Goal: Information Seeking & Learning: Check status

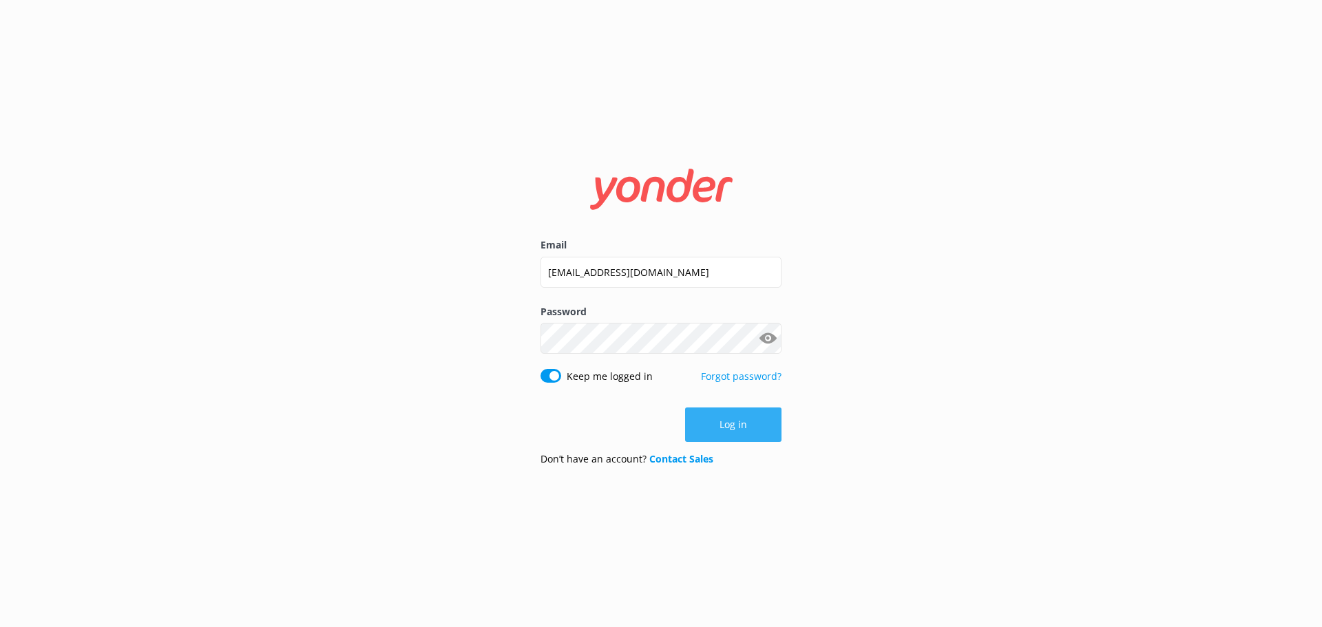
click at [754, 439] on button "Log in" at bounding box center [733, 425] width 96 height 34
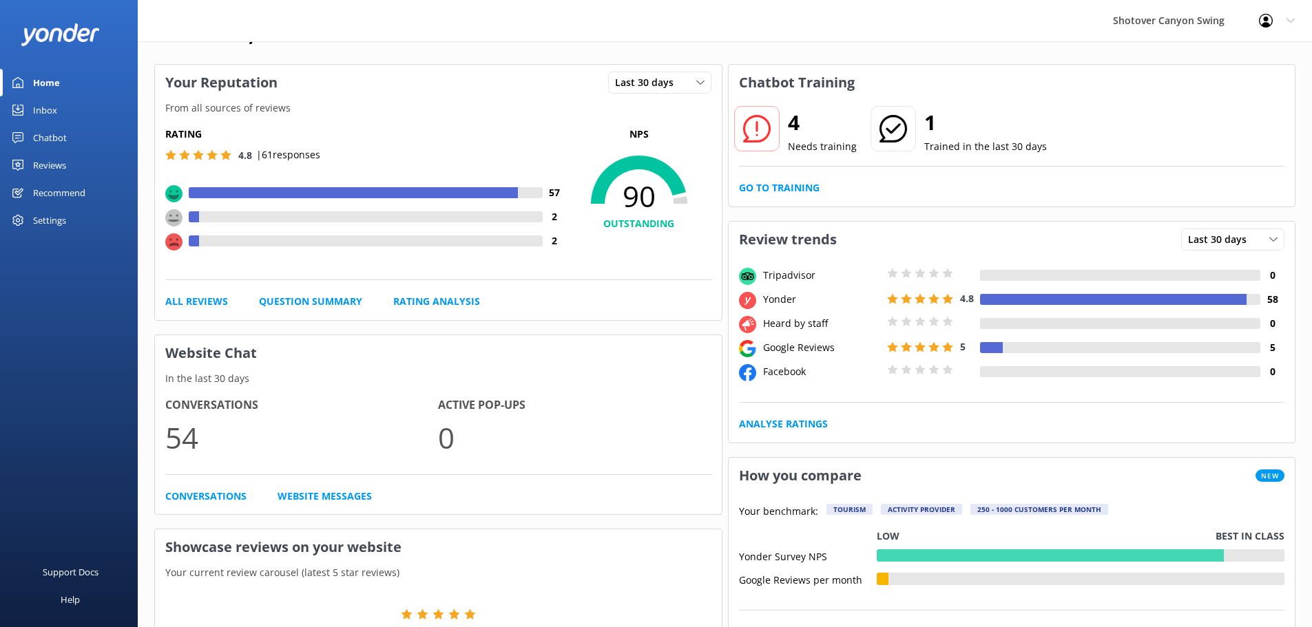
scroll to position [69, 0]
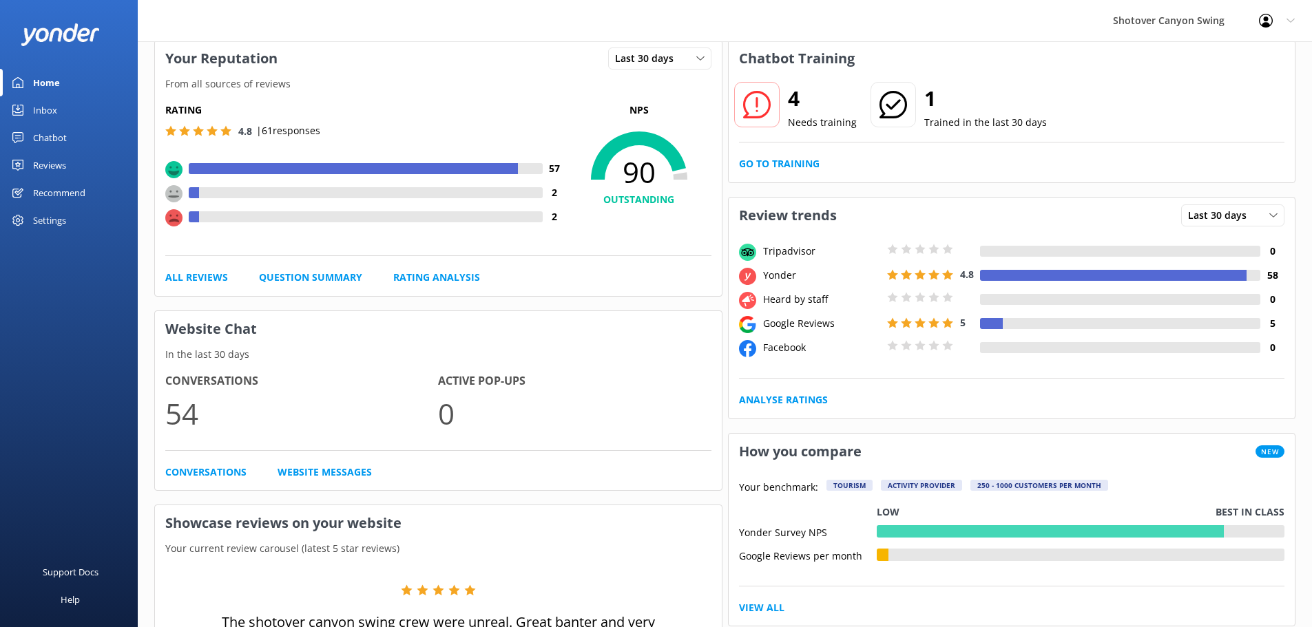
click at [63, 162] on div "Reviews" at bounding box center [49, 165] width 33 height 28
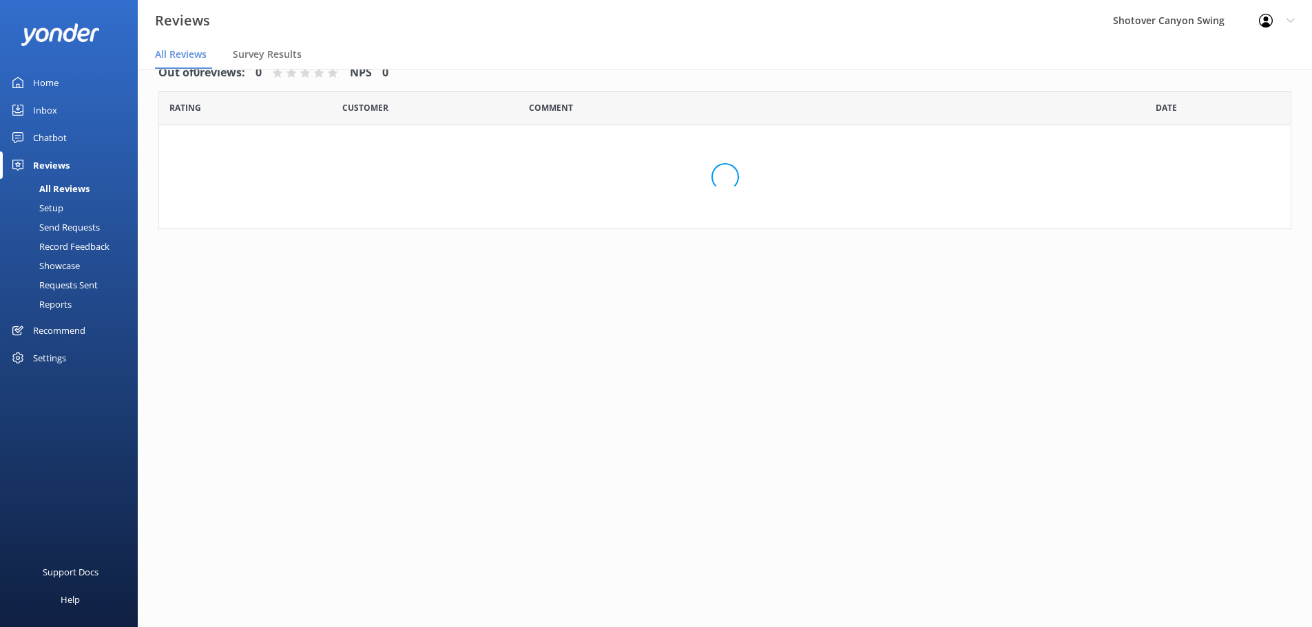
scroll to position [28, 0]
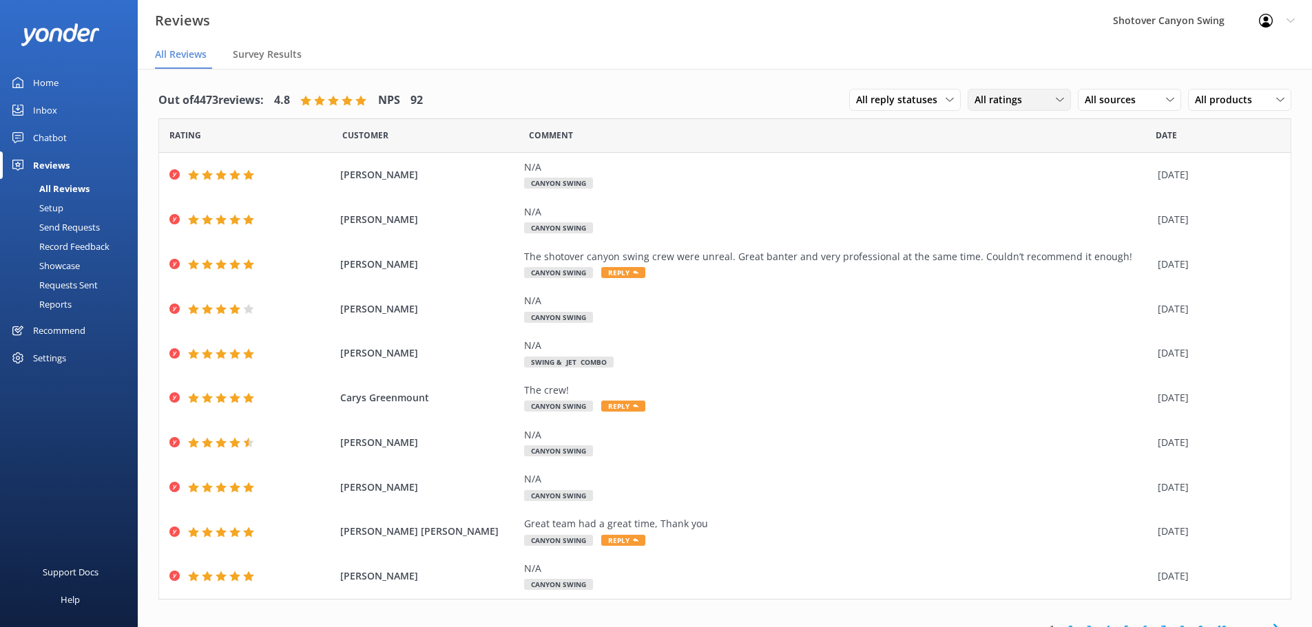
click at [996, 108] on div "All ratings All ratings Promoters Passives Detractors" at bounding box center [1018, 100] width 103 height 22
click at [989, 102] on span "All ratings" at bounding box center [1002, 99] width 56 height 15
click at [738, 94] on div "Out of 4473 reviews: 4.8 NPS 92 All reply statuses All reply statuses Needs a r…" at bounding box center [724, 101] width 1133 height 36
click at [1027, 101] on div "All ratings" at bounding box center [1019, 99] width 96 height 15
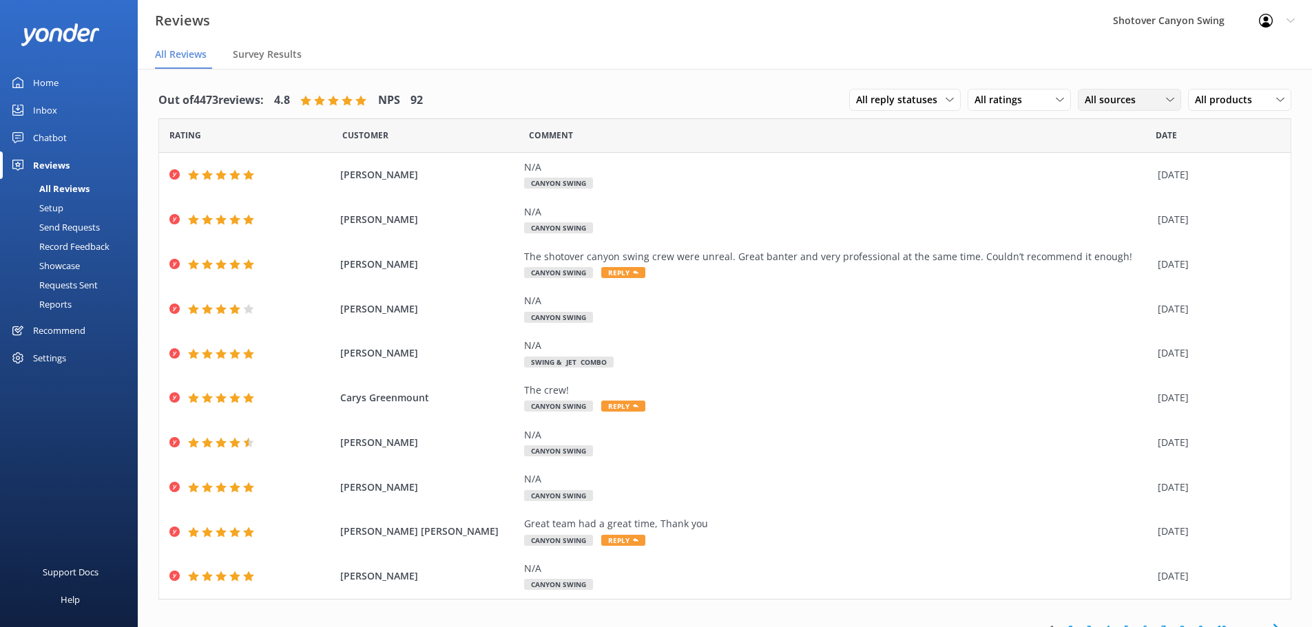
click at [1096, 101] on span "All sources" at bounding box center [1114, 99] width 59 height 15
click at [1115, 259] on link "Google reviews" at bounding box center [1139, 267] width 123 height 28
